Goal: Book appointment/travel/reservation

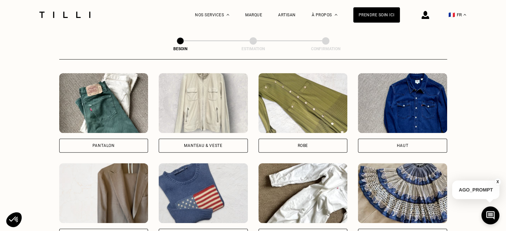
scroll to position [298, 0]
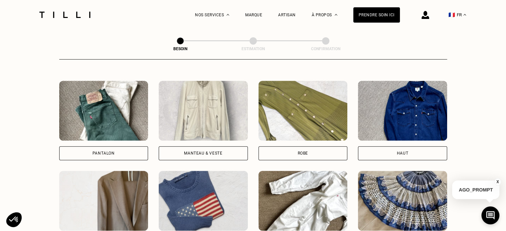
click at [290, 147] on div "Robe" at bounding box center [303, 153] width 89 height 14
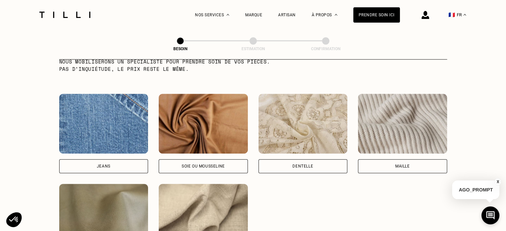
scroll to position [682, 0]
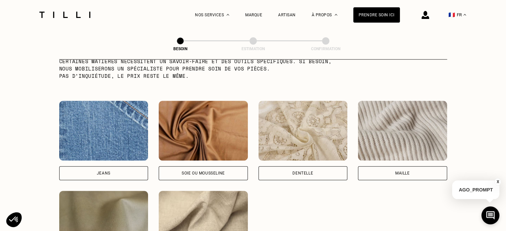
click at [205, 171] on div "Soie ou mousseline" at bounding box center [203, 173] width 43 height 4
select select "FR"
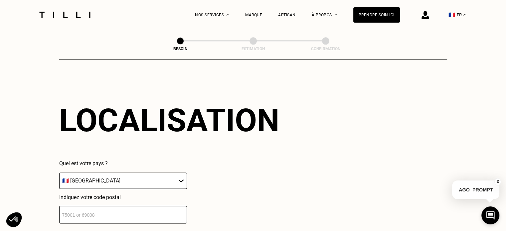
scroll to position [951, 0]
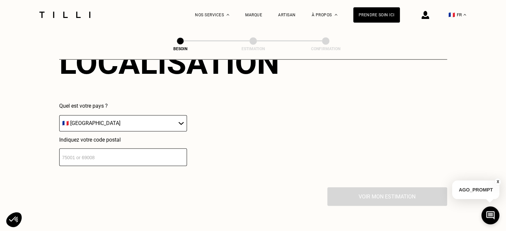
click at [134, 153] on input "number" at bounding box center [123, 157] width 128 height 18
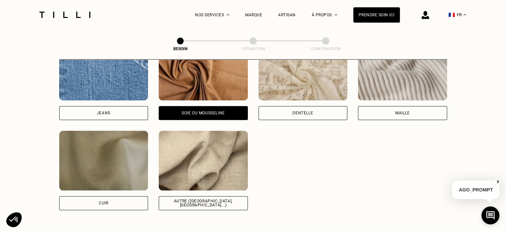
scroll to position [743, 0]
type input "69008"
click at [180, 196] on div "Autre ([GEOGRAPHIC_DATA], [GEOGRAPHIC_DATA]...)" at bounding box center [203, 203] width 89 height 14
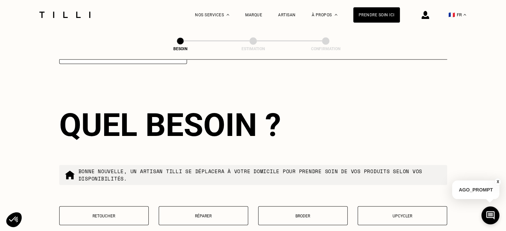
scroll to position [1115, 0]
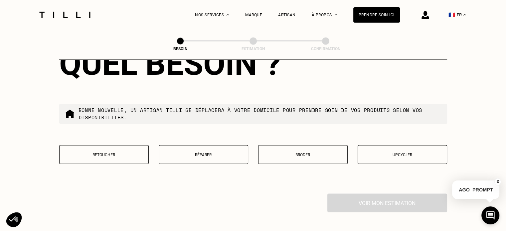
click at [99, 148] on button "Retoucher" at bounding box center [103, 154] width 89 height 19
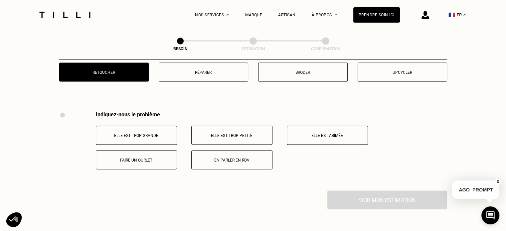
scroll to position [1197, 0]
click at [144, 133] on p "Elle est trop grande" at bounding box center [136, 135] width 74 height 5
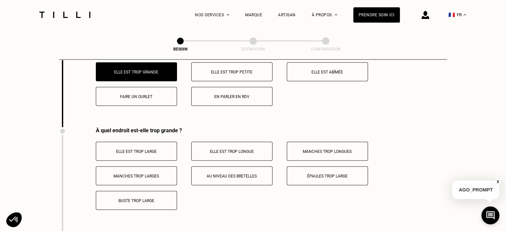
scroll to position [1243, 0]
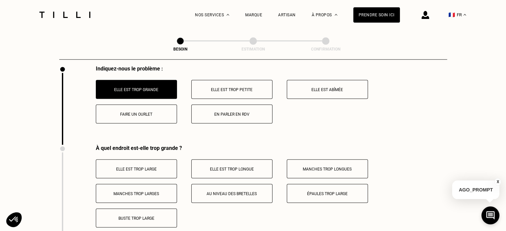
click at [220, 167] on p "Elle est trop longue" at bounding box center [232, 169] width 74 height 5
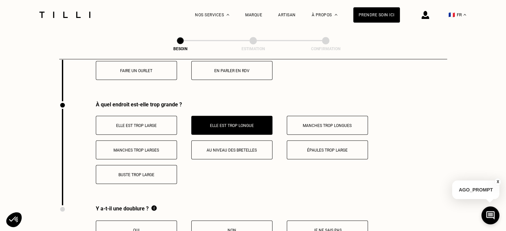
scroll to position [1343, 0]
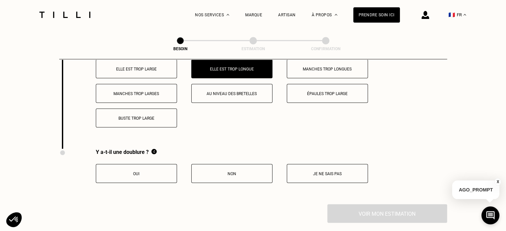
click at [301, 172] on p "Je ne sais pas" at bounding box center [327, 174] width 74 height 5
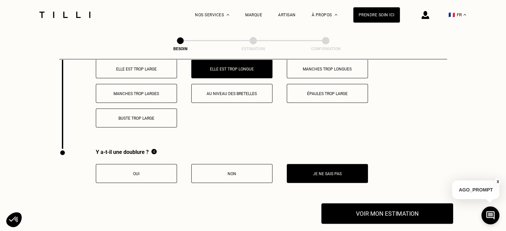
click at [386, 208] on button "Voir mon estimation" at bounding box center [387, 214] width 132 height 21
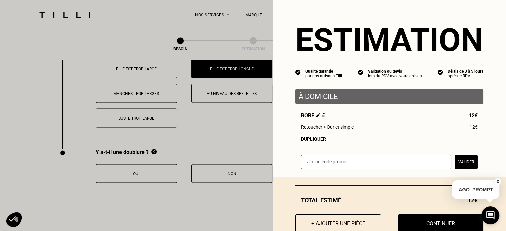
scroll to position [21, 0]
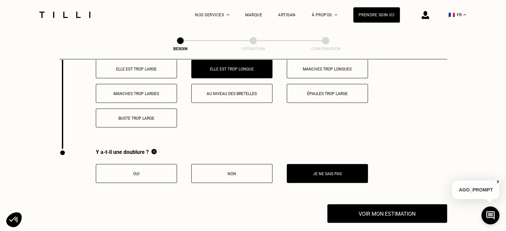
click at [498, 180] on button "X" at bounding box center [497, 181] width 7 height 7
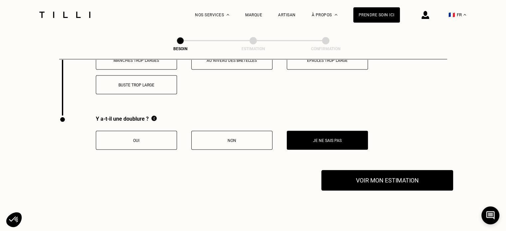
click at [419, 171] on button "Voir mon estimation" at bounding box center [387, 180] width 132 height 21
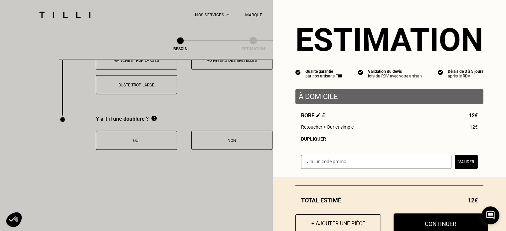
click at [420, 221] on button "Continuer" at bounding box center [441, 224] width 94 height 21
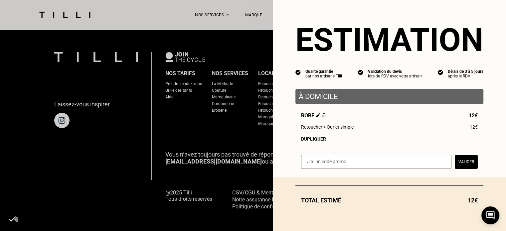
select select "FR"
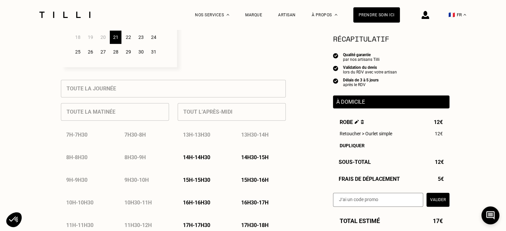
scroll to position [200, 0]
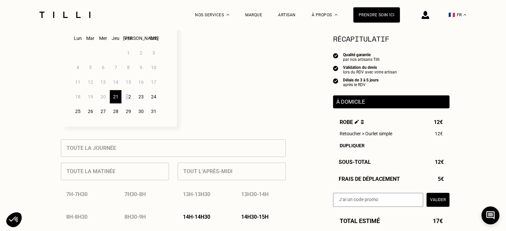
click at [127, 97] on div "22" at bounding box center [128, 96] width 12 height 13
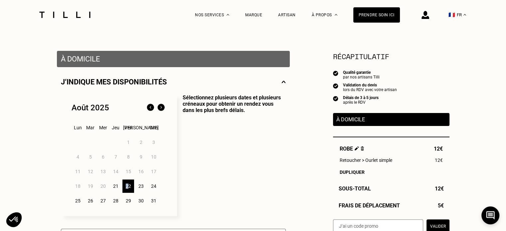
scroll to position [33, 0]
